Goal: Task Accomplishment & Management: Manage account settings

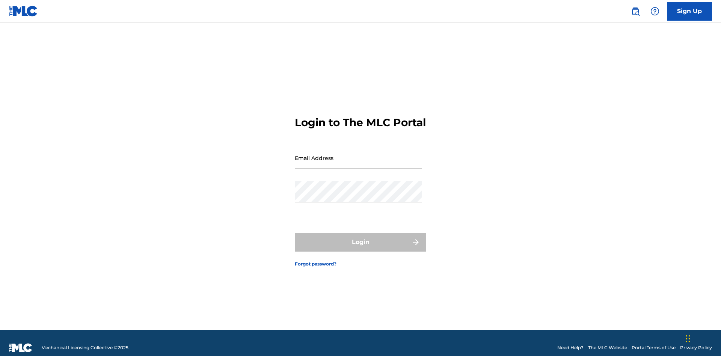
scroll to position [10, 0]
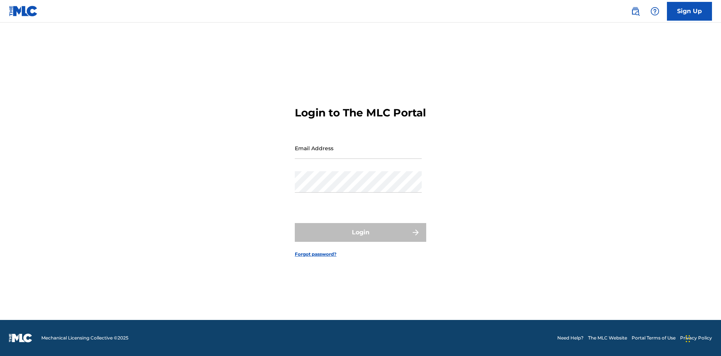
click at [358, 154] on input "Email Address" at bounding box center [358, 148] width 127 height 21
type input "Krystal.Ribble@themlc.com"
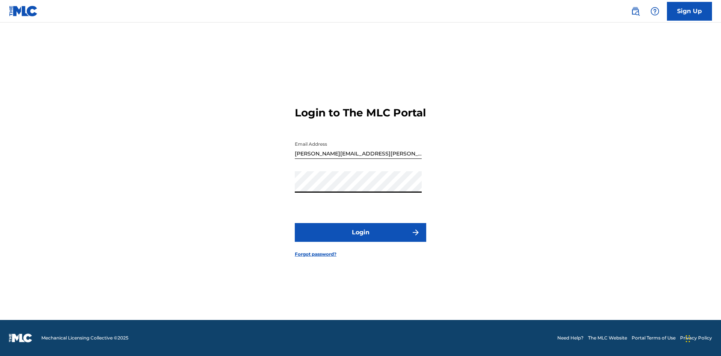
click at [361, 239] on button "Login" at bounding box center [361, 232] width 132 height 19
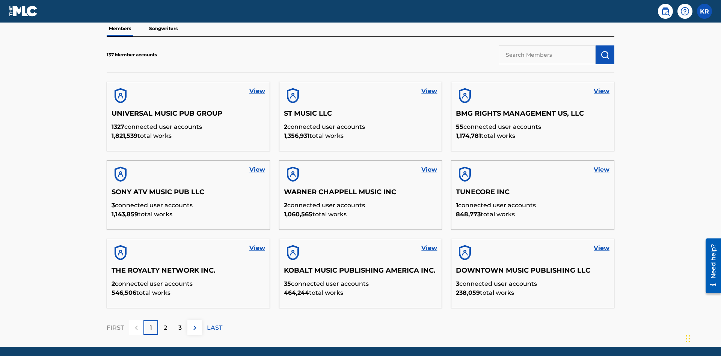
click at [547, 54] on input "text" at bounding box center [547, 54] width 97 height 19
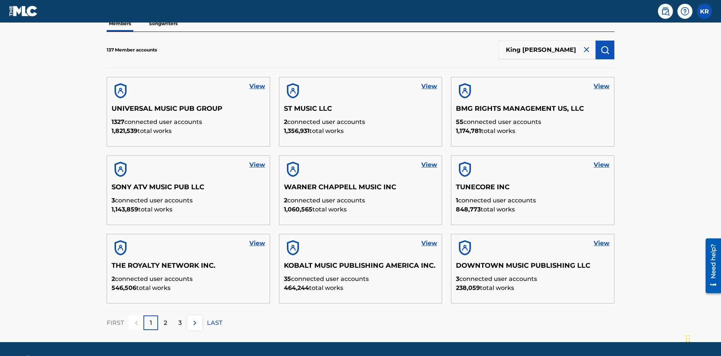
type input "King McTesterson"
click at [605, 50] on img "submit" at bounding box center [605, 49] width 9 height 9
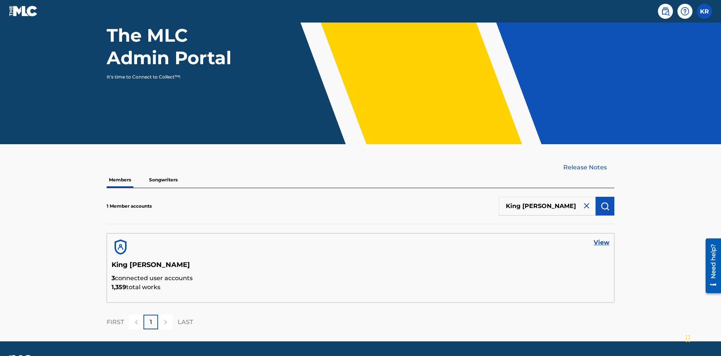
scroll to position [97, 0]
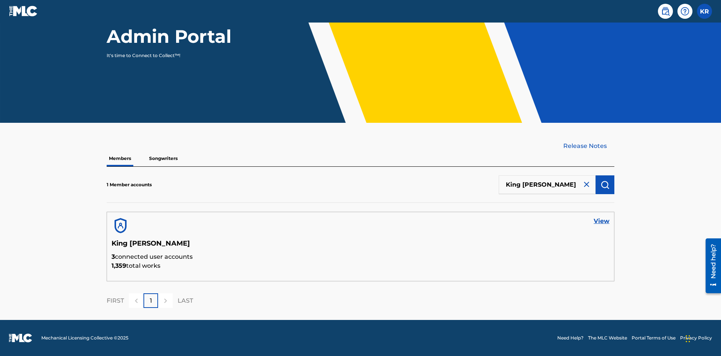
click at [602, 221] on link "View" at bounding box center [602, 221] width 16 height 9
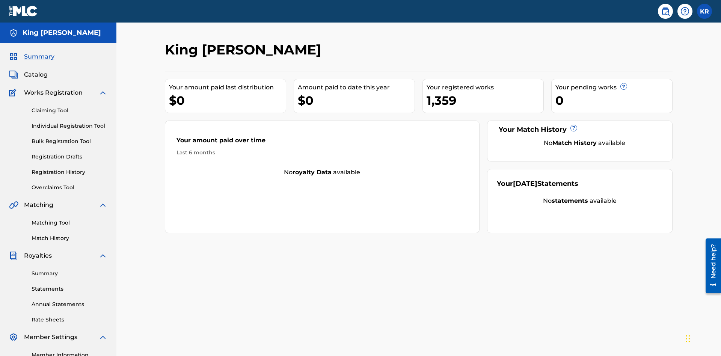
scroll to position [94, 0]
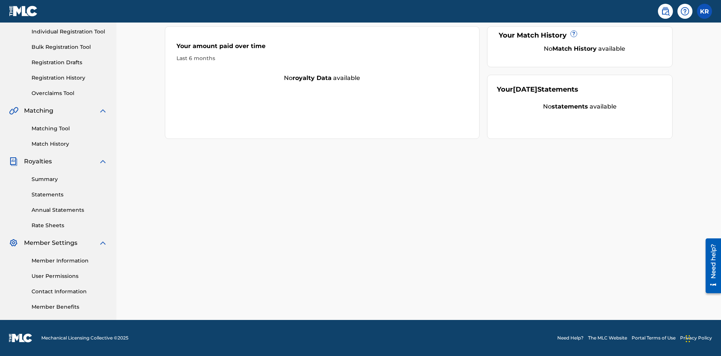
click at [70, 276] on link "User Permissions" at bounding box center [70, 276] width 76 height 8
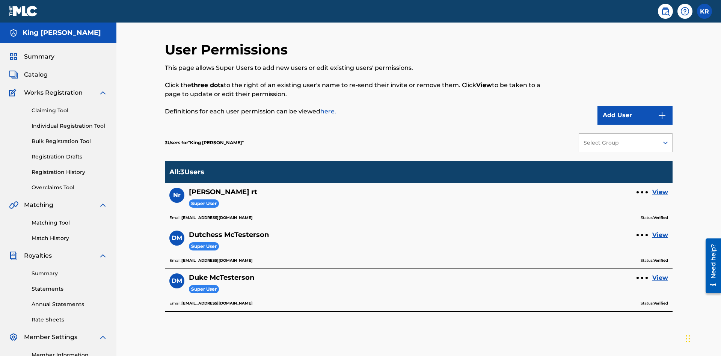
scroll to position [94, 0]
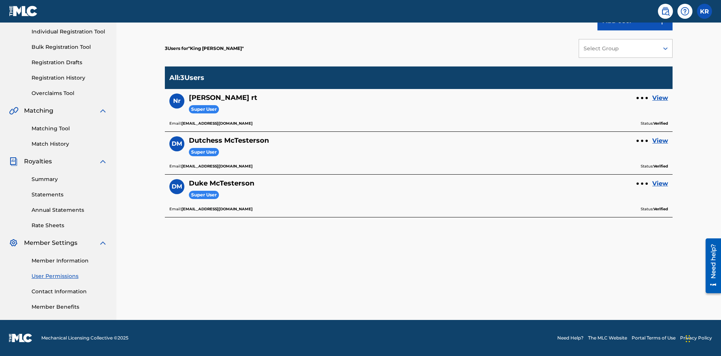
click at [643, 98] on div at bounding box center [642, 98] width 2 height 2
click at [643, 83] on p "Remove User" at bounding box center [643, 83] width 64 height 18
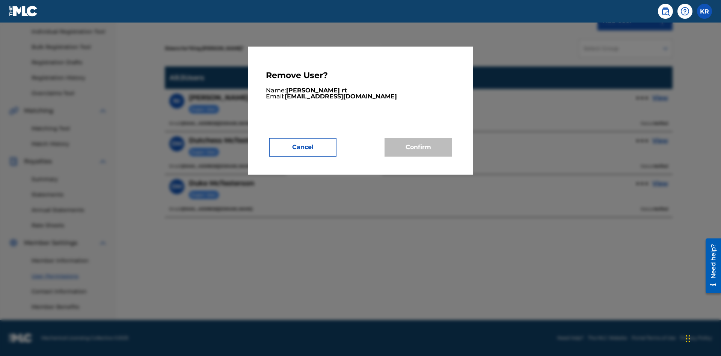
click at [303, 147] on button "Cancel" at bounding box center [303, 147] width 68 height 19
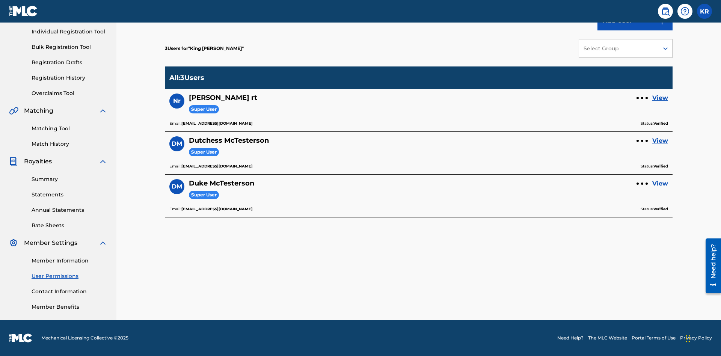
click at [661, 98] on link "View" at bounding box center [661, 98] width 16 height 9
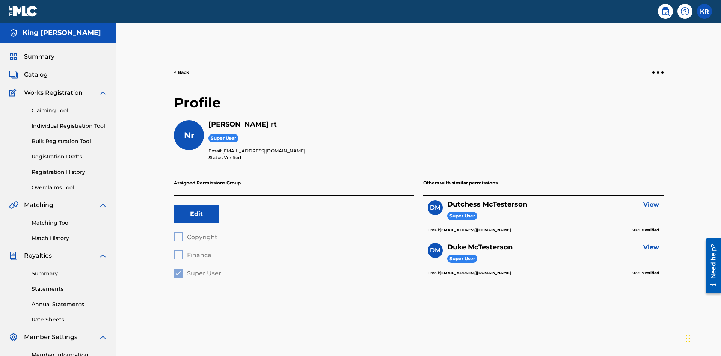
scroll to position [26, 0]
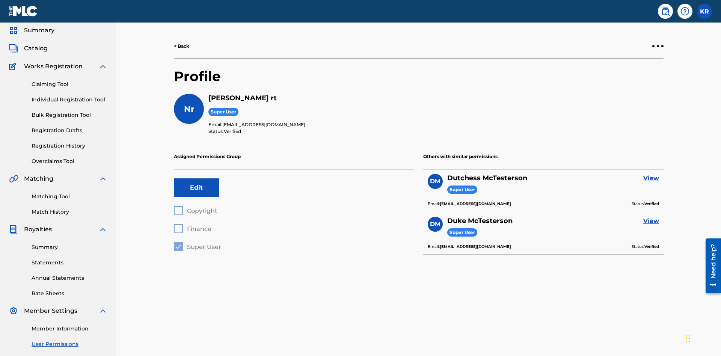
click at [658, 46] on div at bounding box center [658, 46] width 2 height 2
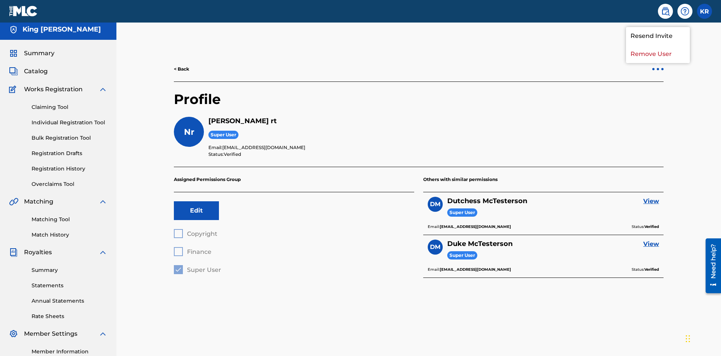
click at [658, 54] on p "Remove User" at bounding box center [658, 54] width 64 height 18
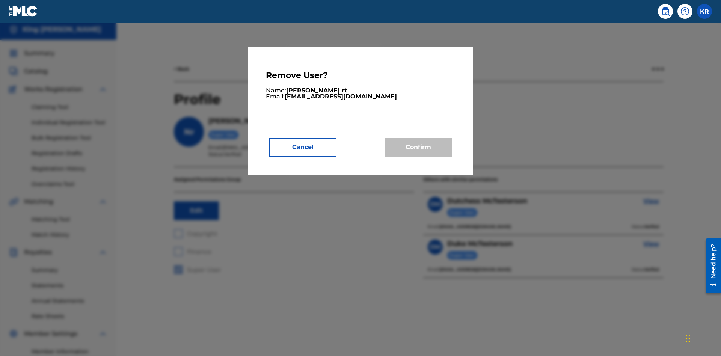
scroll to position [94, 0]
